Goal: Check status: Check status

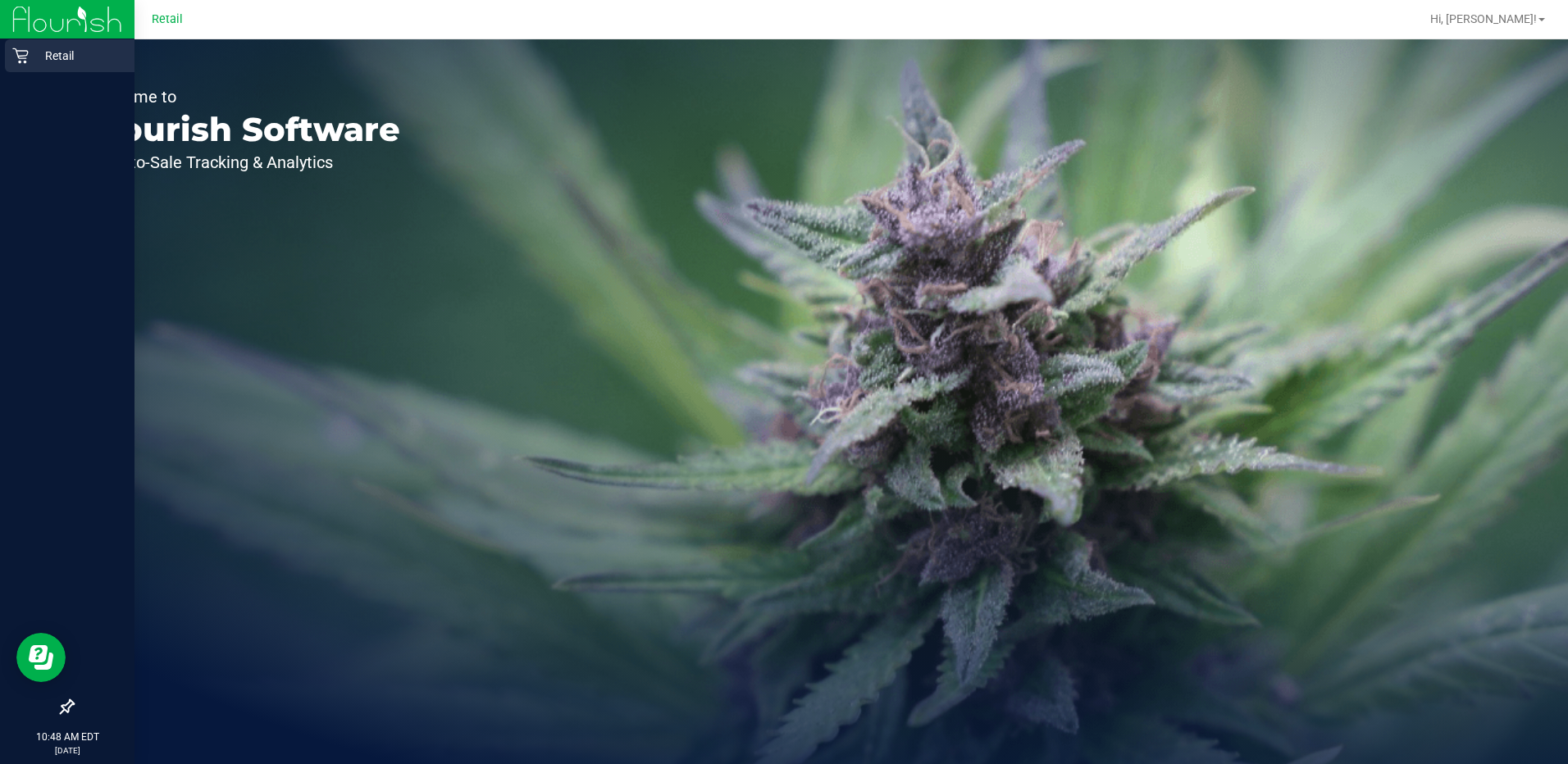
click at [31, 61] on p "Retail" at bounding box center [78, 56] width 98 height 19
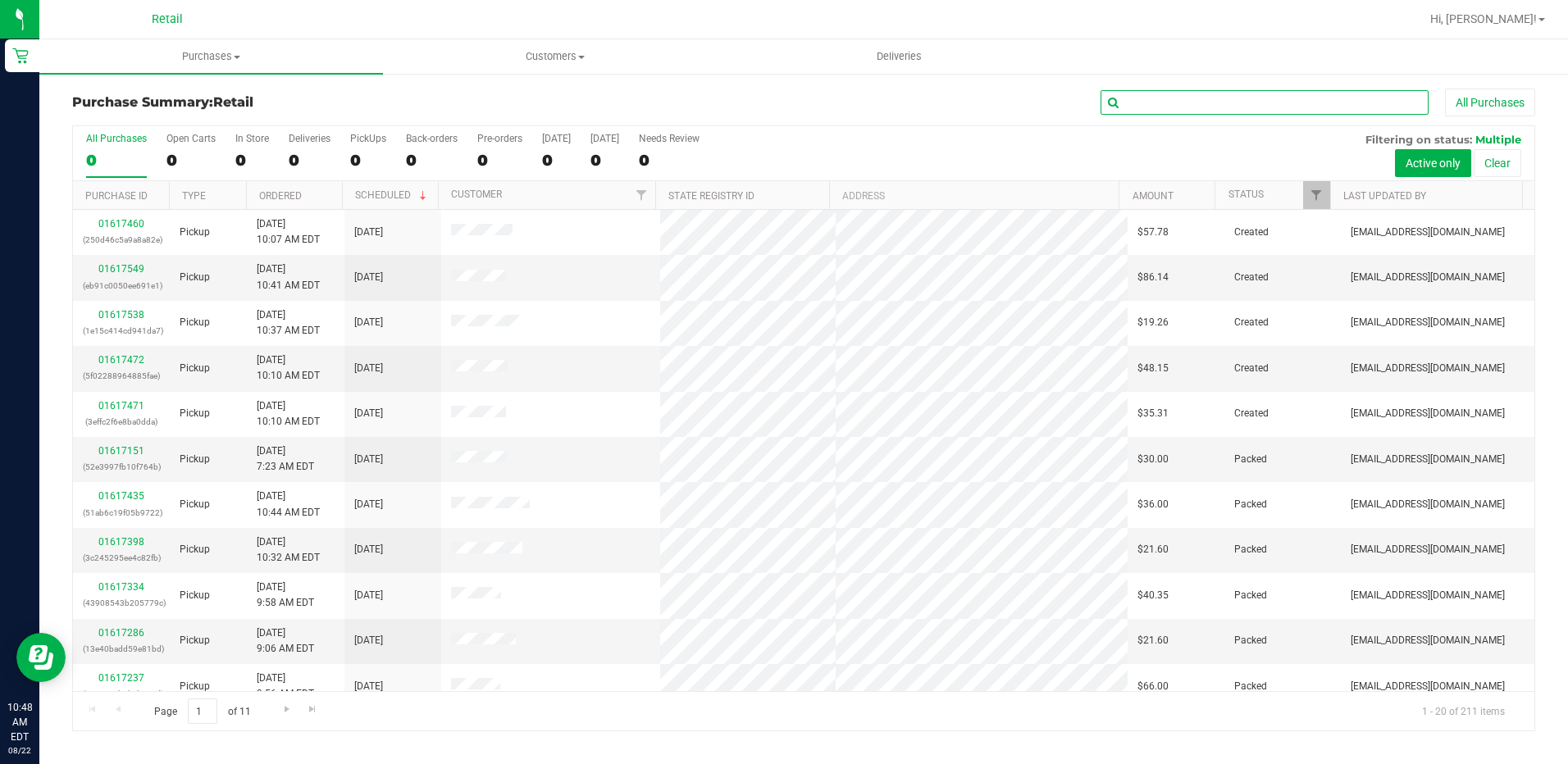
click at [1165, 100] on input "text" at bounding box center [1263, 103] width 328 height 25
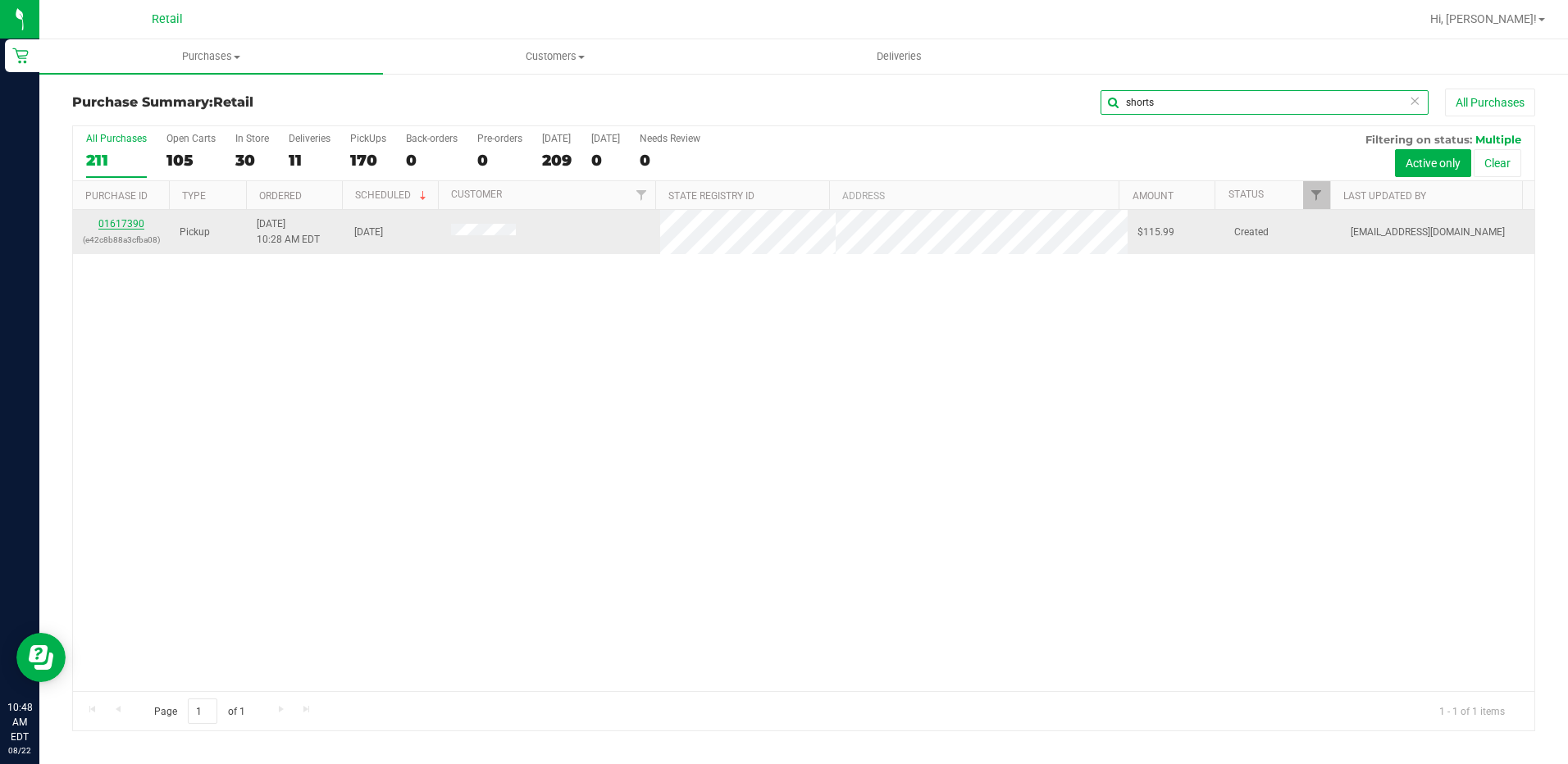
type input "shorts"
click at [120, 219] on link "01617390" at bounding box center [121, 224] width 46 height 12
